Goal: Task Accomplishment & Management: Complete application form

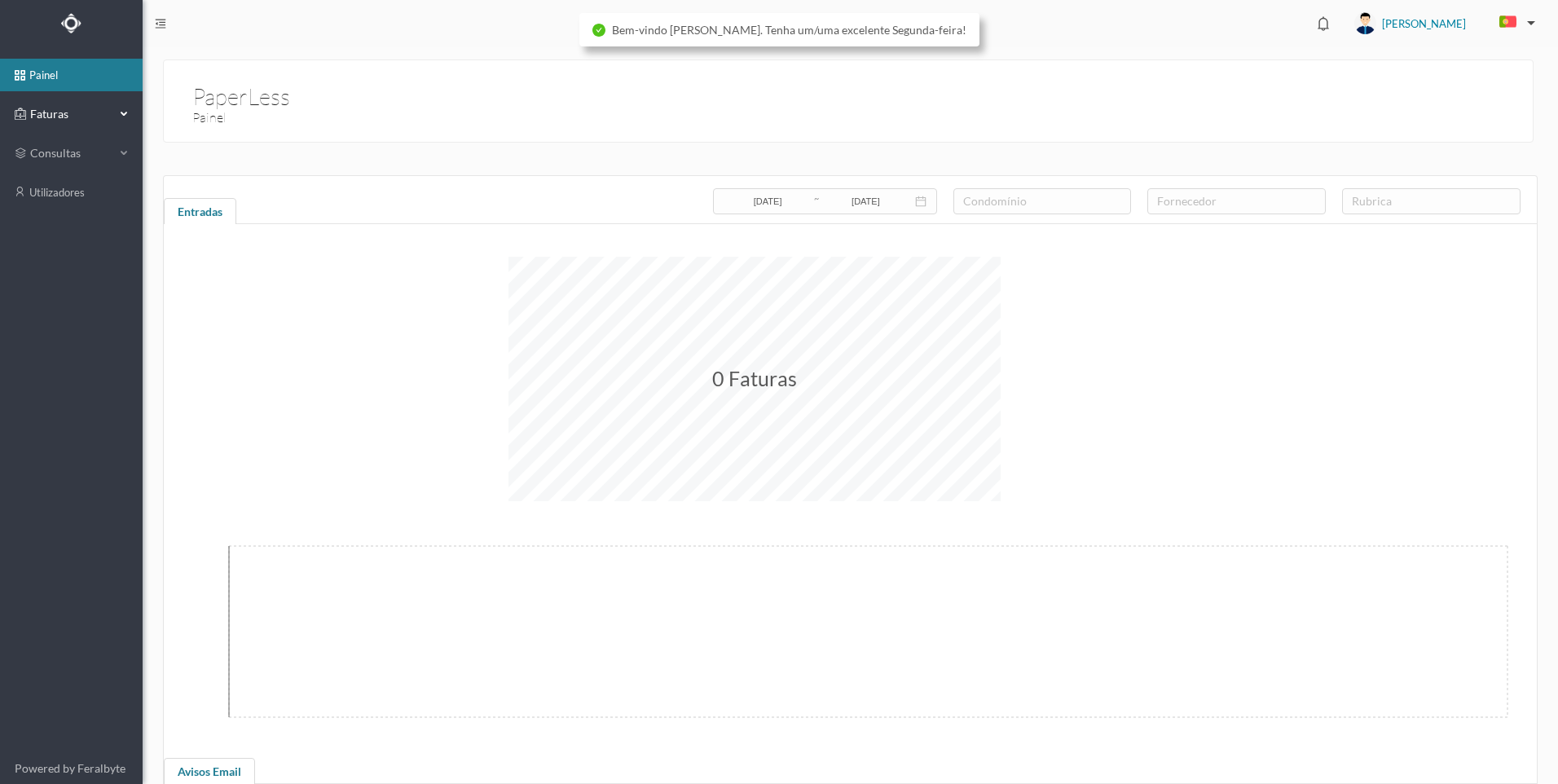
click at [114, 115] on span "Faturas" at bounding box center [71, 115] width 89 height 17
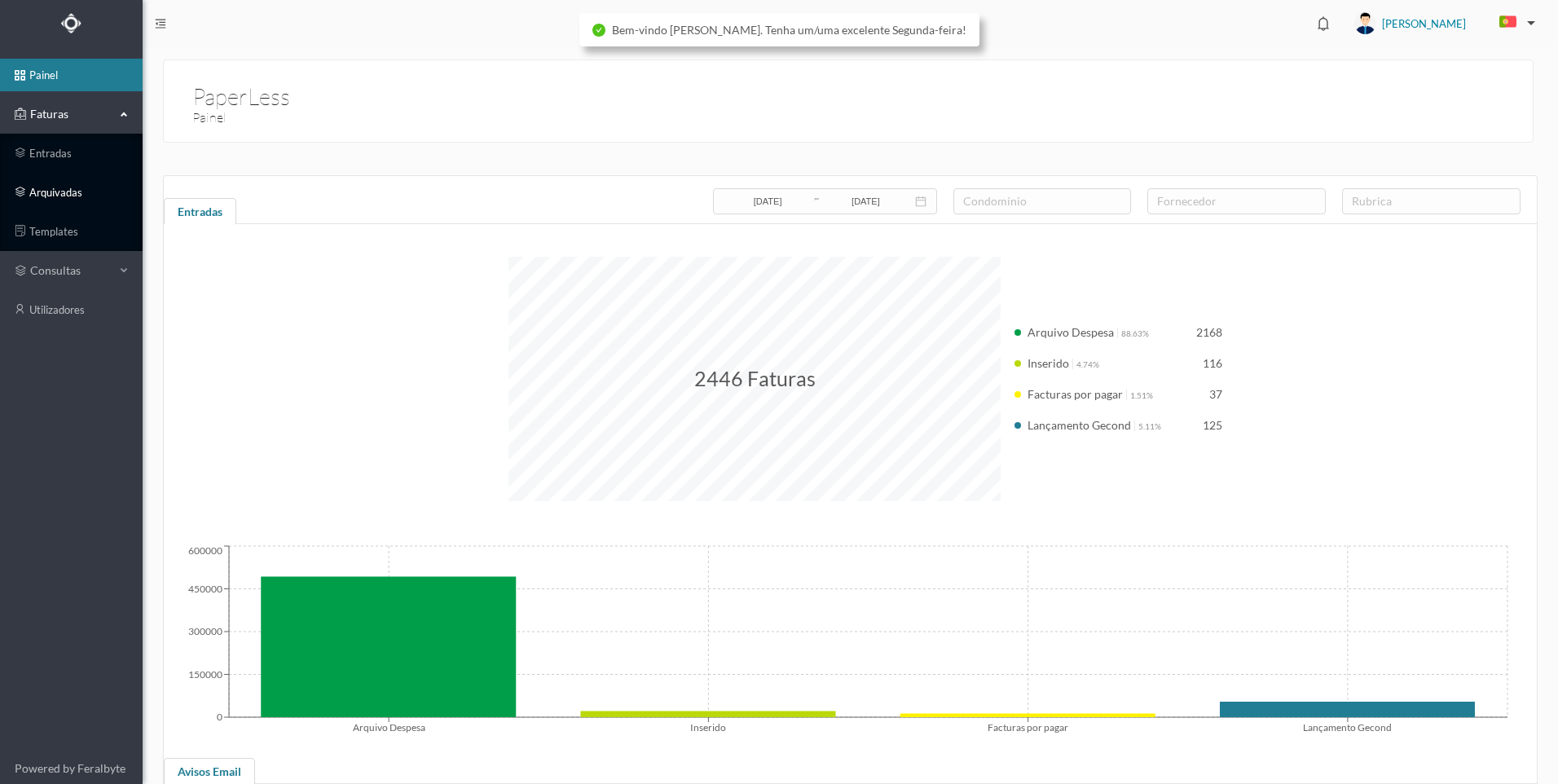
click at [75, 195] on link "arquivadas" at bounding box center [71, 192] width 142 height 33
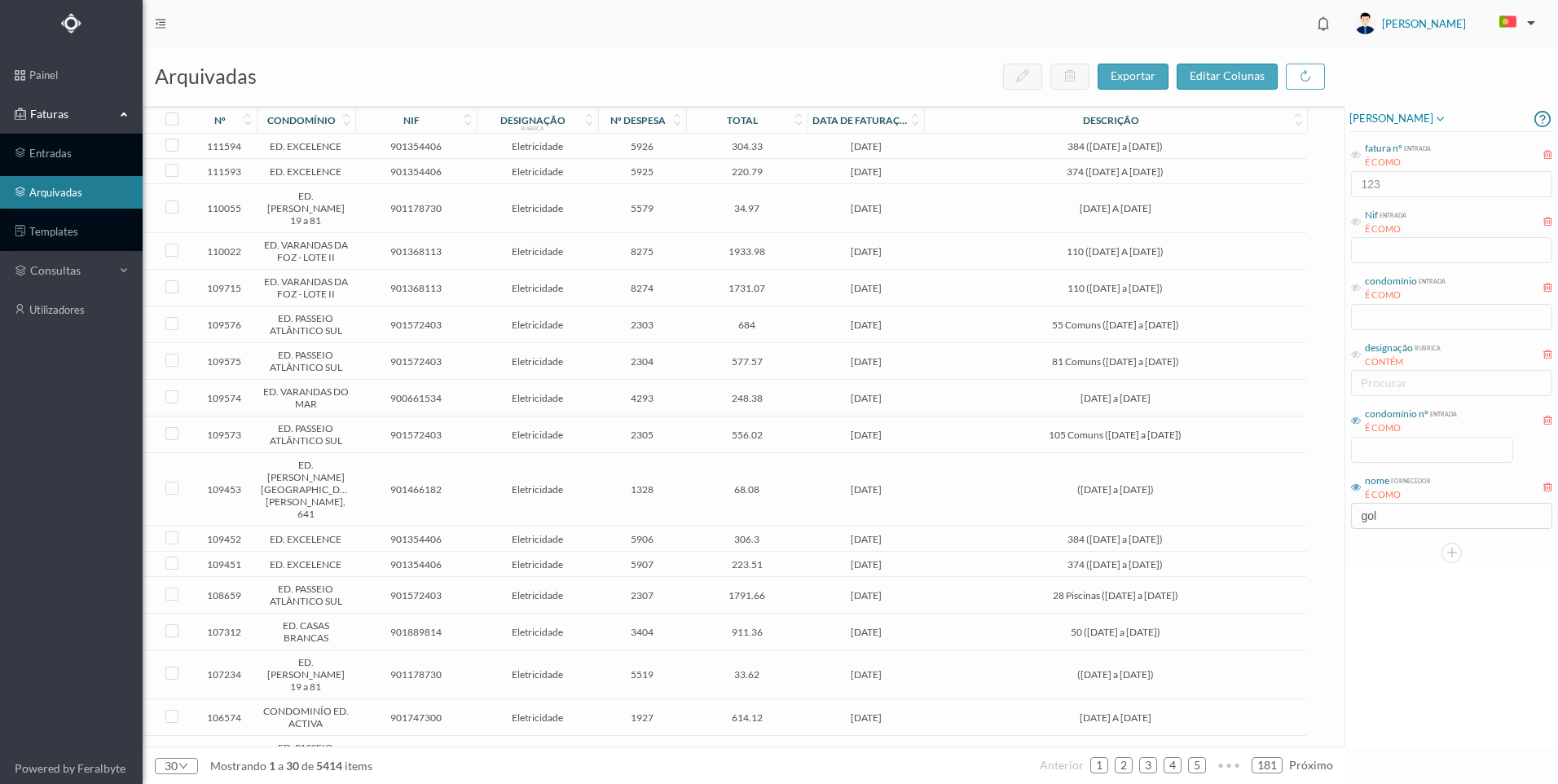
click at [1360, 422] on icon at bounding box center [1356, 420] width 10 height 10
click at [1405, 453] on input at bounding box center [1432, 450] width 160 height 24
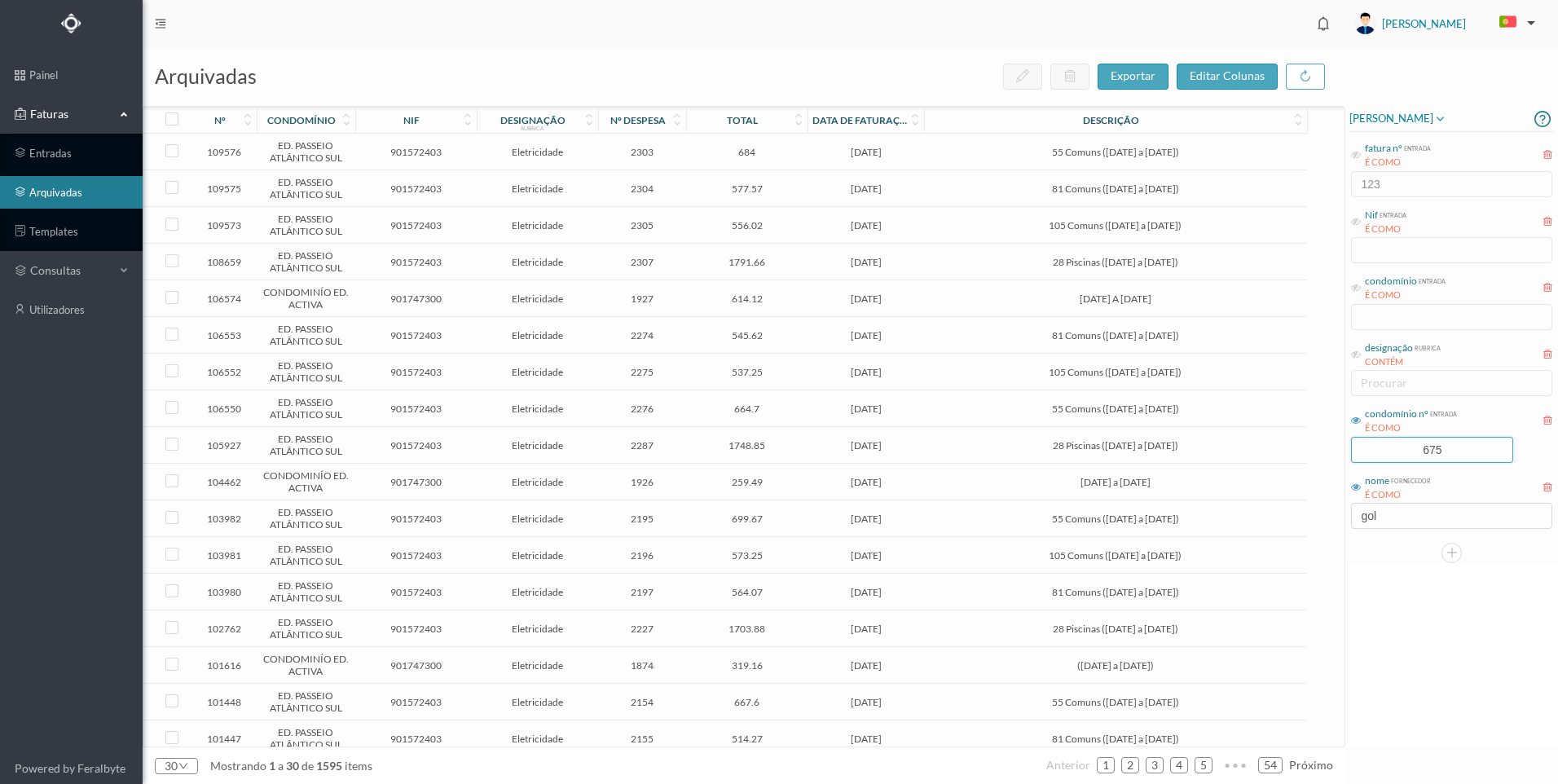
type input "675"
click at [1325, 501] on div "arquivadas exportar editar colunas nº condomínio nif designação rubrica nº desp…" at bounding box center [850, 415] width 1416 height 737
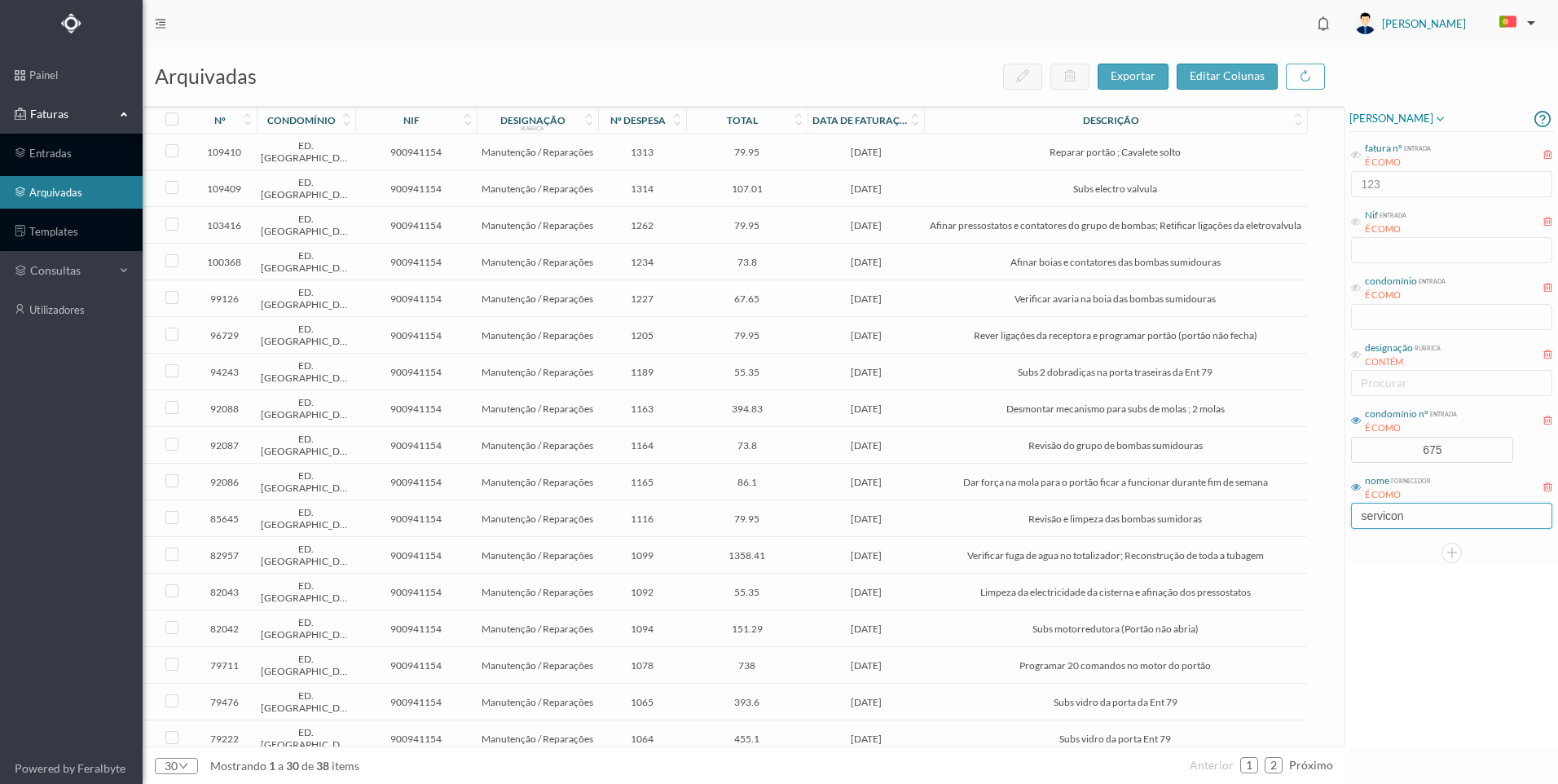
type input "servicon"
click at [977, 147] on span "Reparar portão ; Cavalete solto" at bounding box center [1116, 152] width 374 height 12
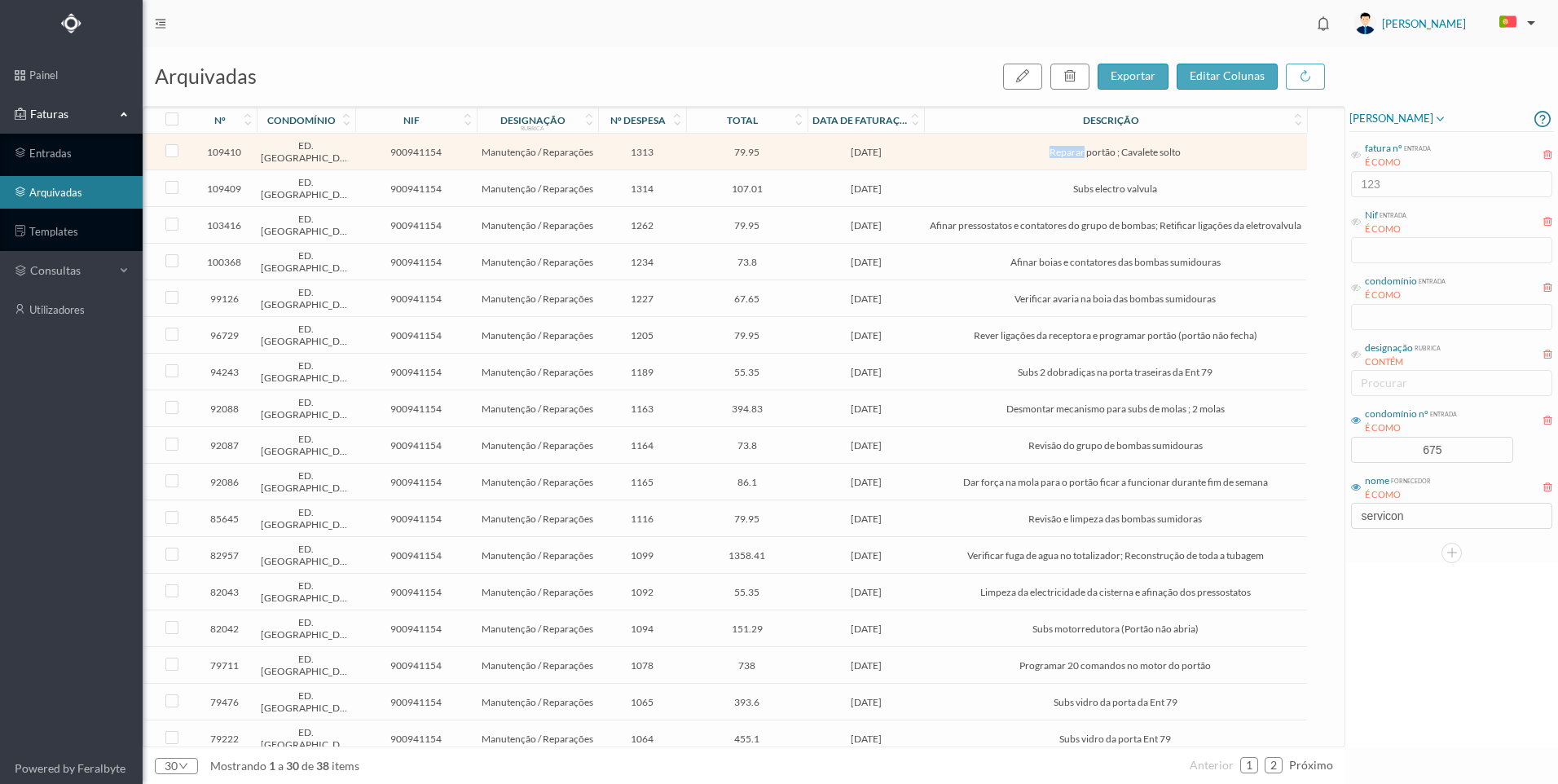
click at [977, 147] on span "Reparar portão ; Cavalete solto" at bounding box center [1116, 152] width 374 height 12
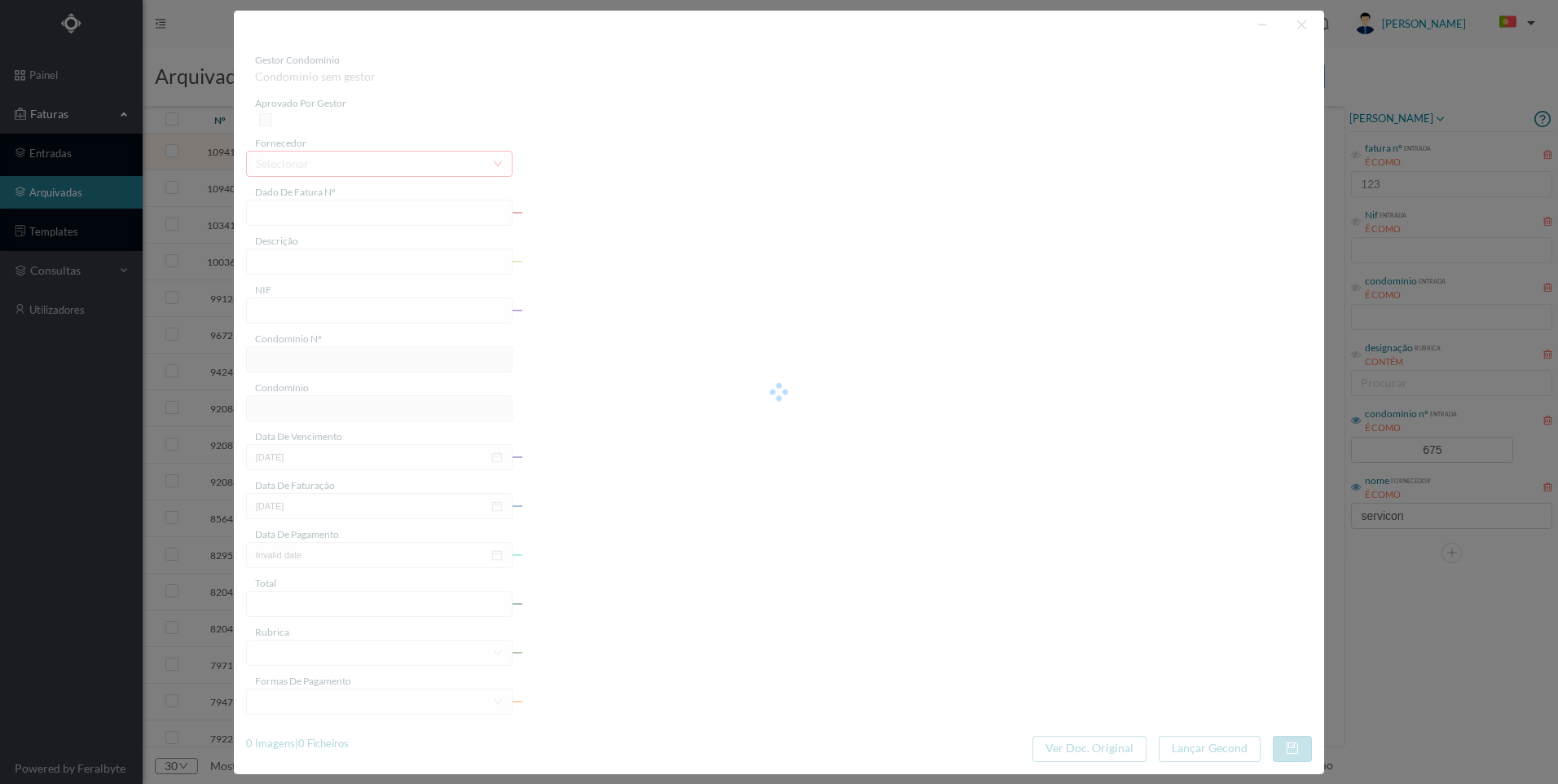
type input "FT FR.2025/2779"
type input "Reparar portão ; Cavalete solto"
type input "900941154"
type input "[DATE]"
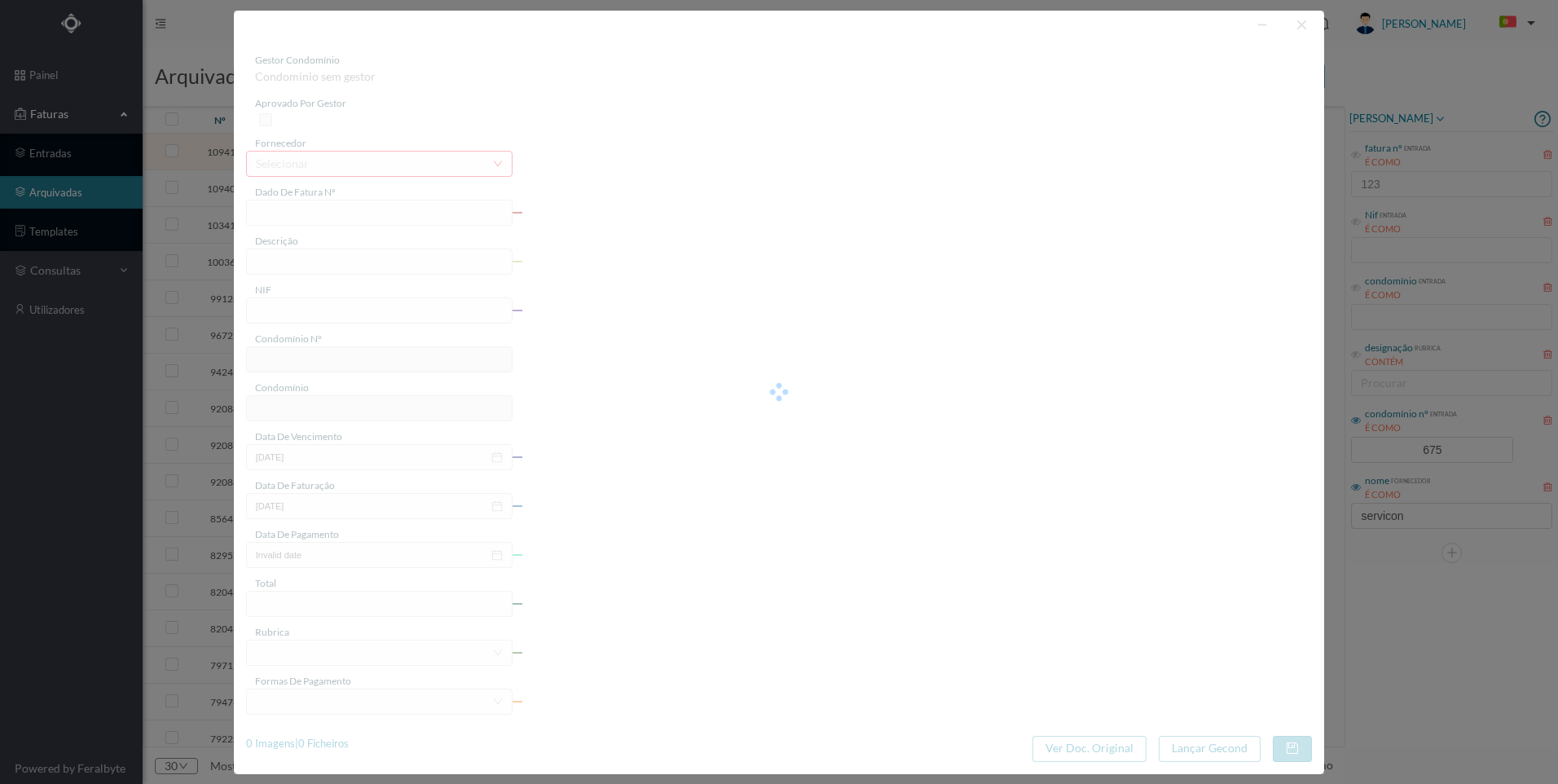
type input "[DATE]"
type input "79.95"
type input "675"
type input "ED. [GEOGRAPHIC_DATA]"
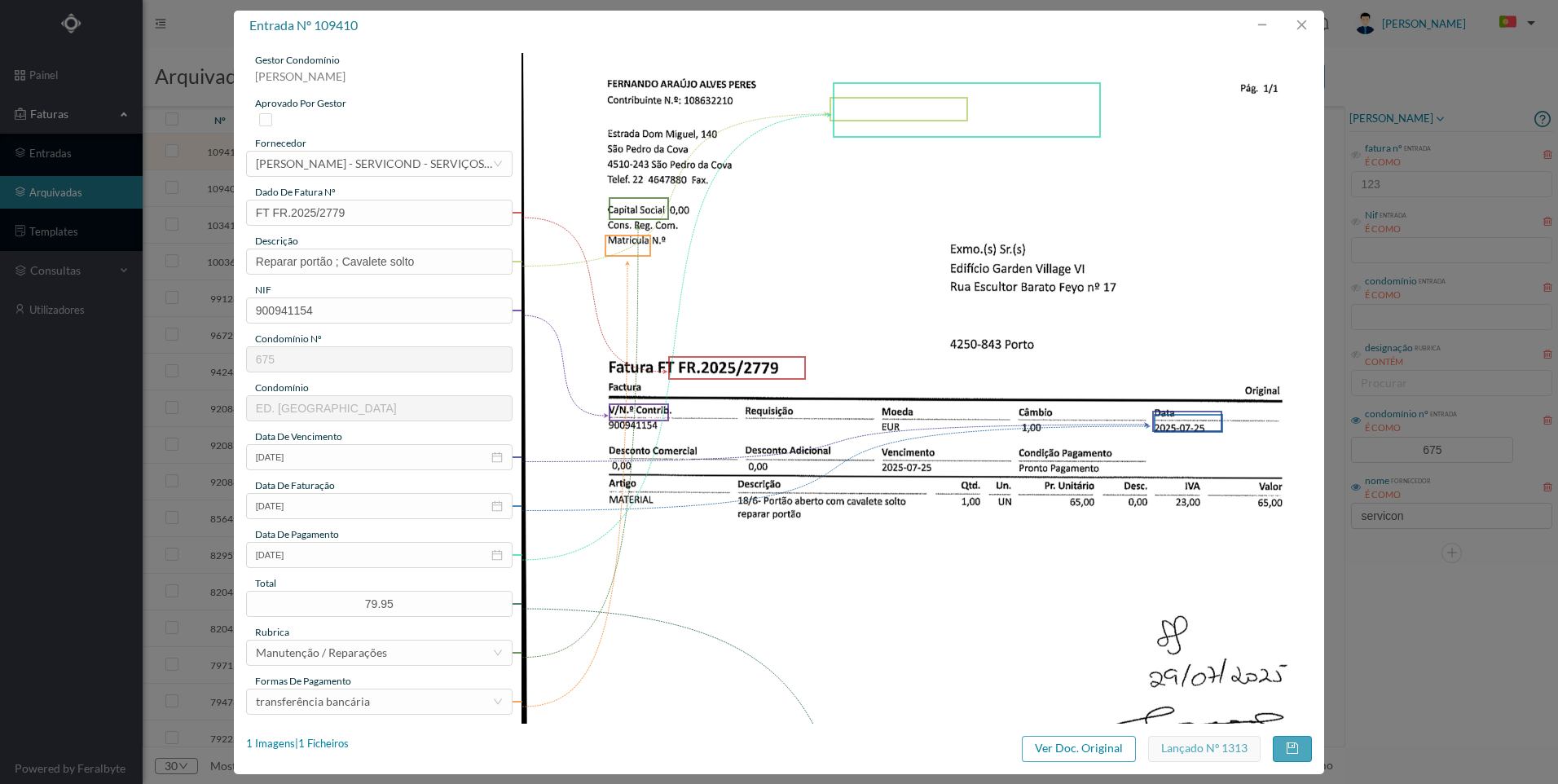
drag, startPoint x: 698, startPoint y: 16, endPoint x: 685, endPoint y: 2, distance: 19.1
click at [685, 2] on div "entrada nº 109410 gestor condomínio [PERSON_NAME] aprovado por gestor fornecedo…" at bounding box center [779, 392] width 1558 height 784
